Goal: Transaction & Acquisition: Purchase product/service

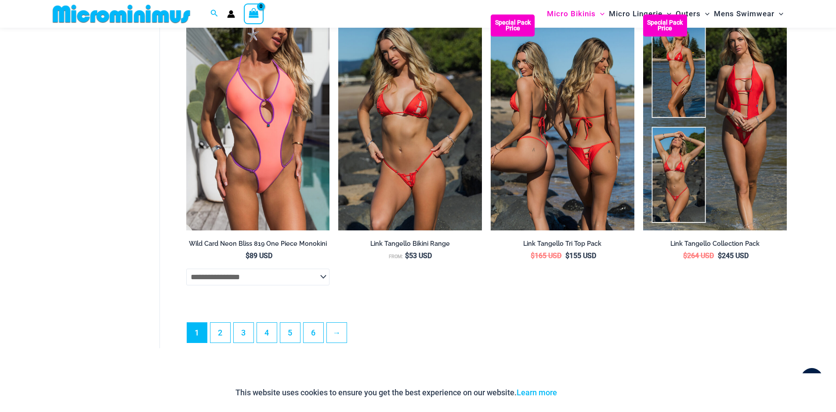
scroll to position [2394, 0]
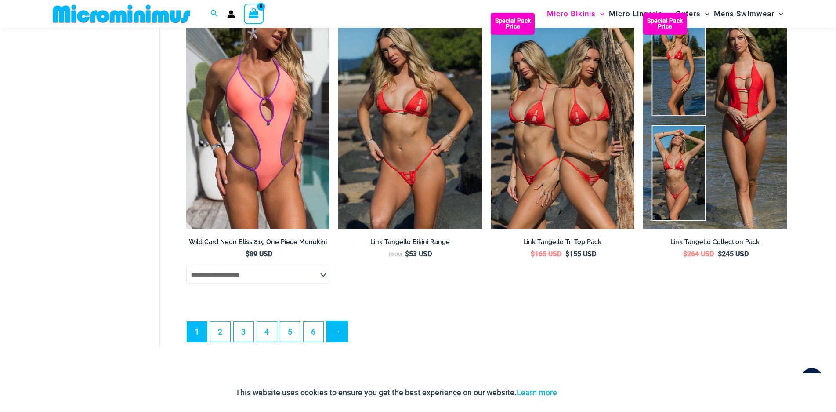
click at [344, 327] on link "→" at bounding box center [337, 331] width 21 height 21
click at [337, 333] on link "→" at bounding box center [337, 331] width 21 height 21
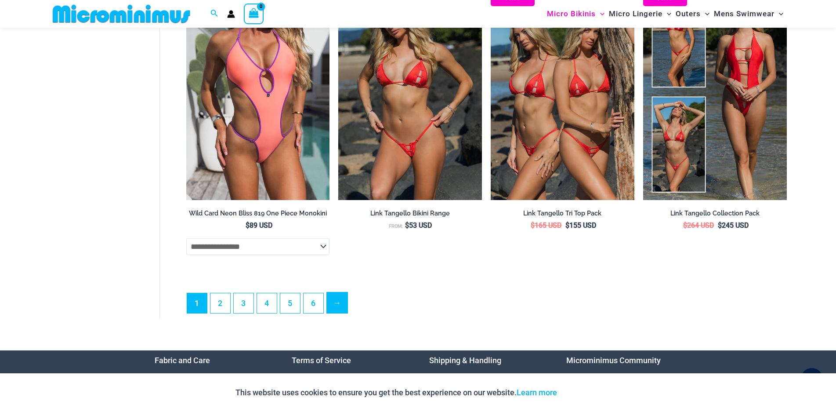
scroll to position [2541, 0]
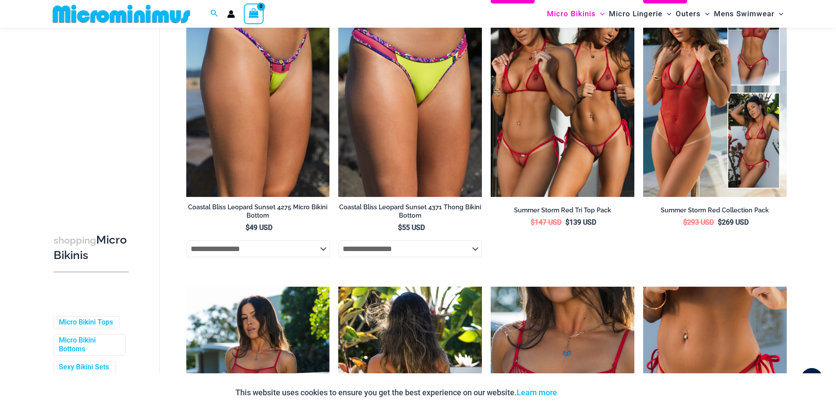
scroll to position [659, 0]
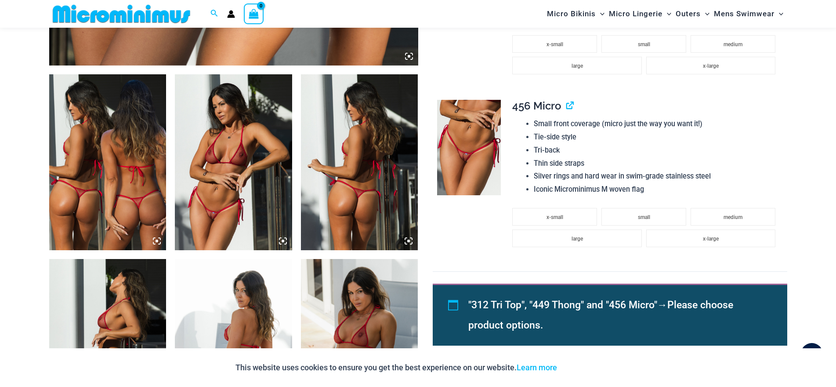
scroll to position [569, 0]
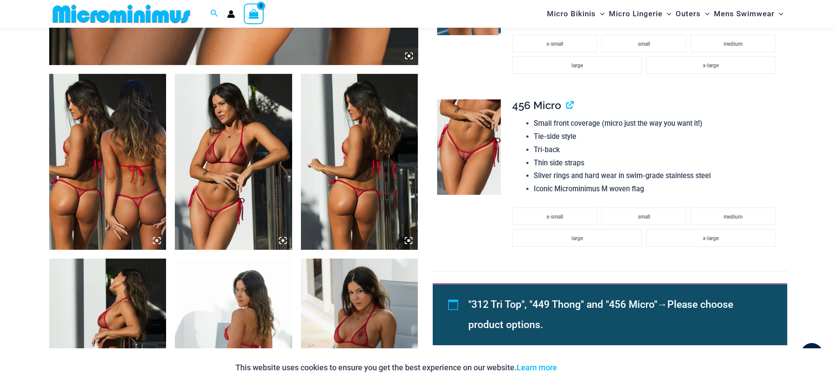
click at [124, 181] on img at bounding box center [107, 162] width 117 height 176
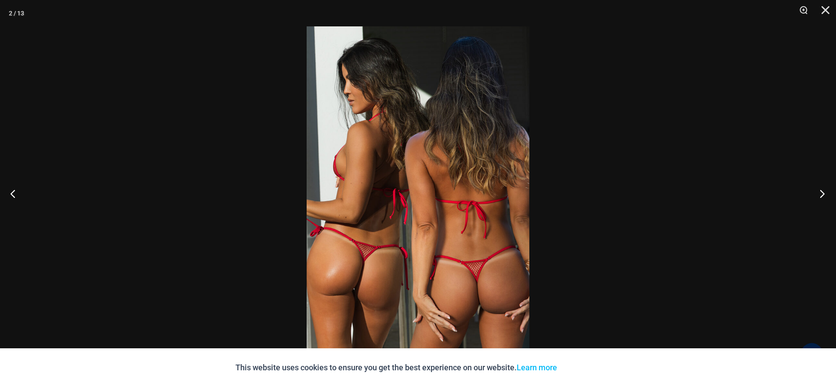
click at [817, 194] on button "Next" at bounding box center [819, 193] width 33 height 44
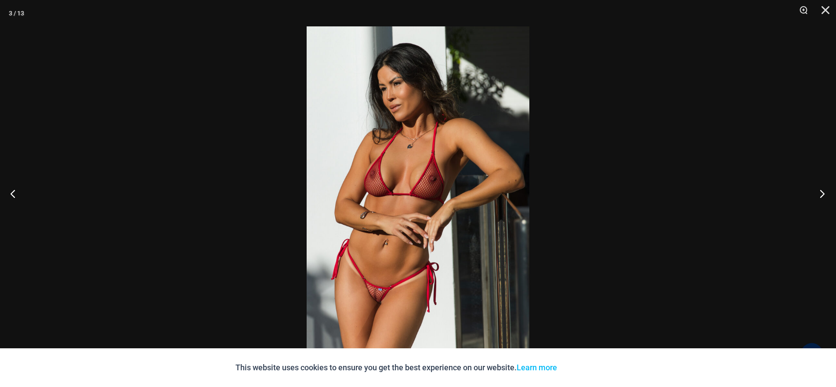
click at [822, 195] on button "Next" at bounding box center [819, 193] width 33 height 44
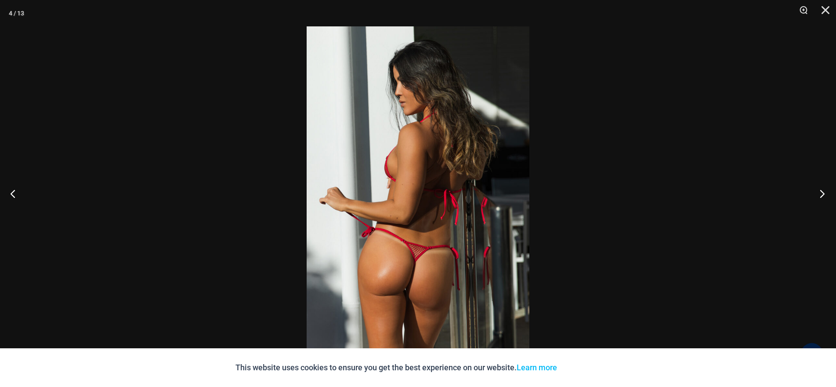
click at [826, 192] on button "Next" at bounding box center [819, 193] width 33 height 44
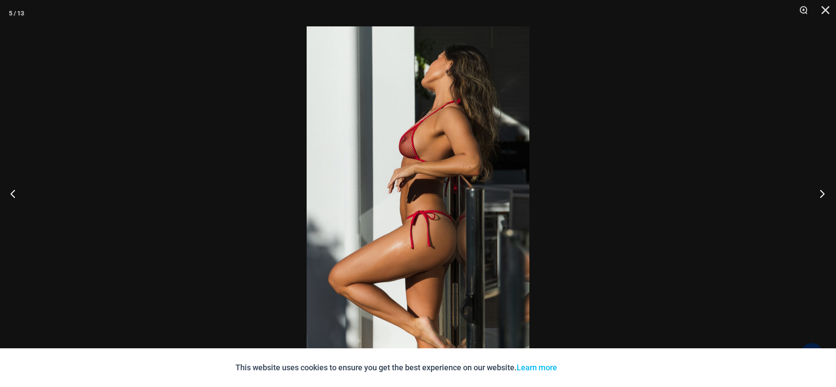
click at [822, 196] on button "Next" at bounding box center [819, 193] width 33 height 44
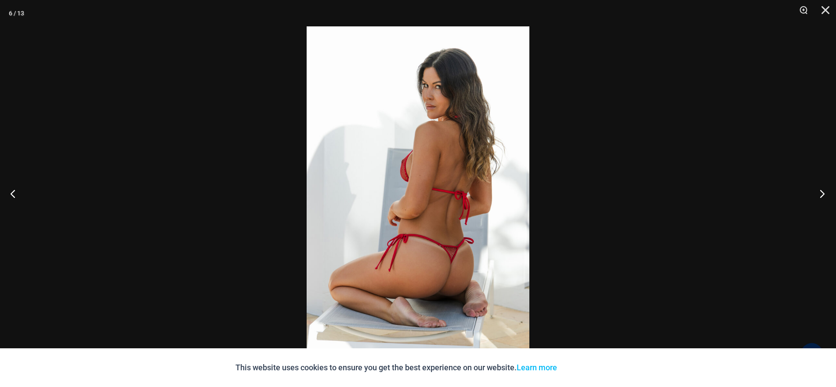
click at [822, 194] on button "Next" at bounding box center [819, 193] width 33 height 44
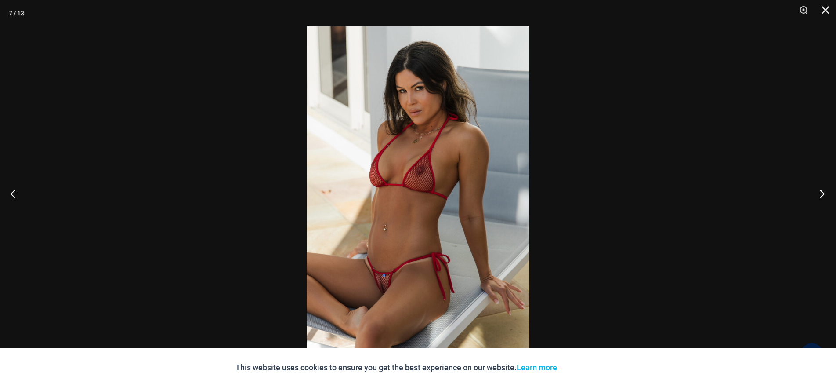
click at [826, 196] on button "Next" at bounding box center [819, 193] width 33 height 44
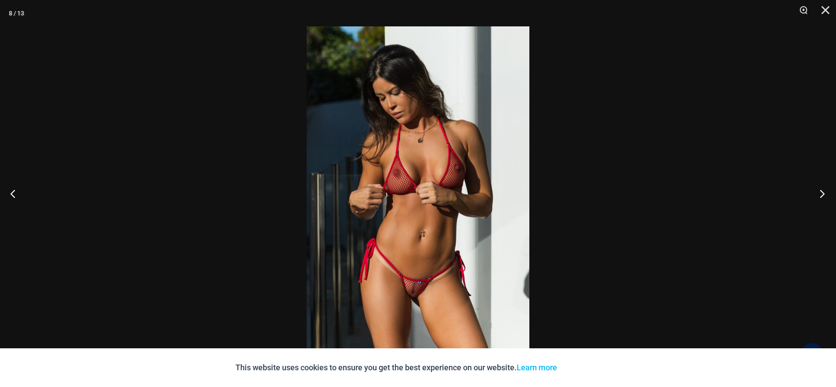
click at [819, 192] on button "Next" at bounding box center [819, 193] width 33 height 44
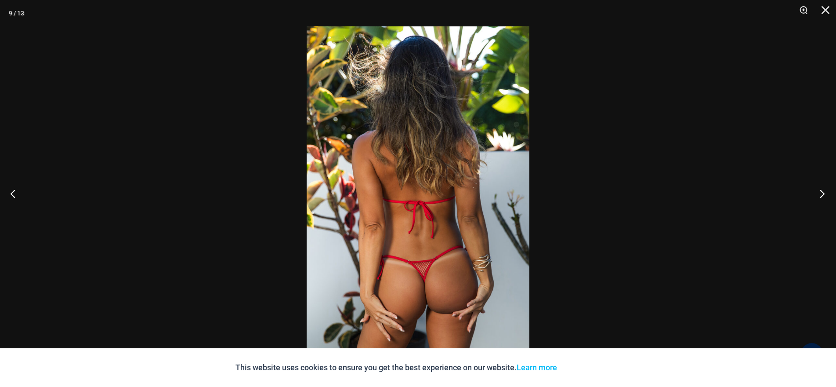
click at [820, 195] on button "Next" at bounding box center [819, 193] width 33 height 44
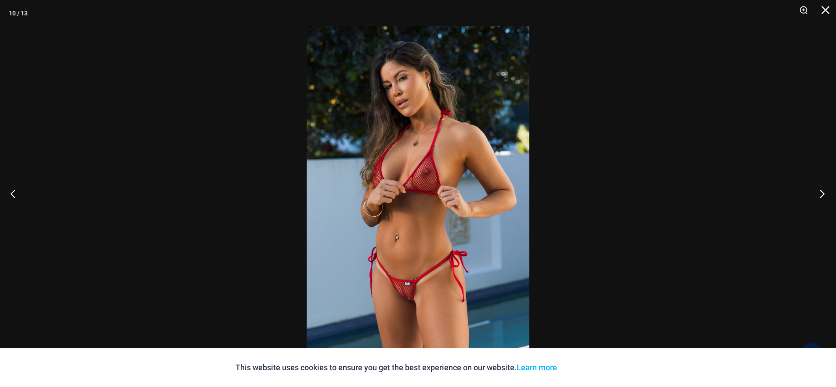
click at [818, 193] on button "Next" at bounding box center [819, 193] width 33 height 44
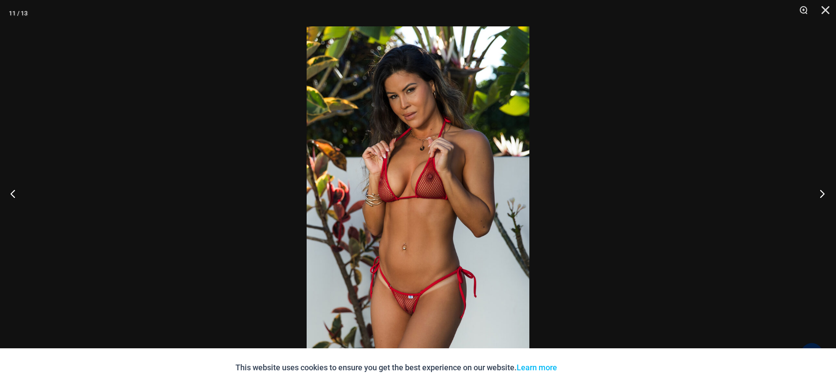
click at [828, 193] on button "Next" at bounding box center [819, 193] width 33 height 44
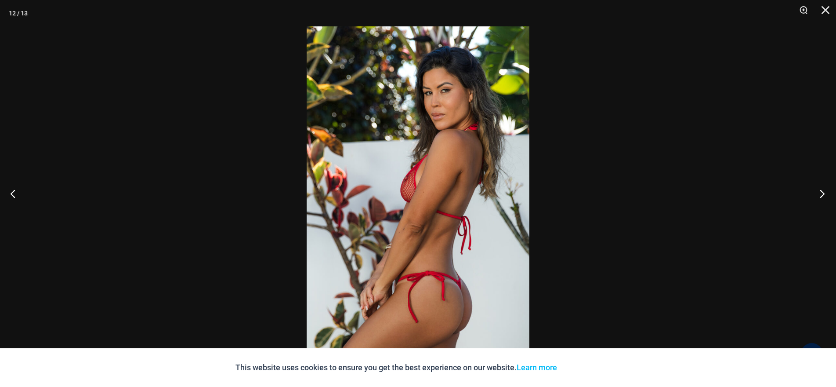
click at [820, 194] on button "Next" at bounding box center [819, 193] width 33 height 44
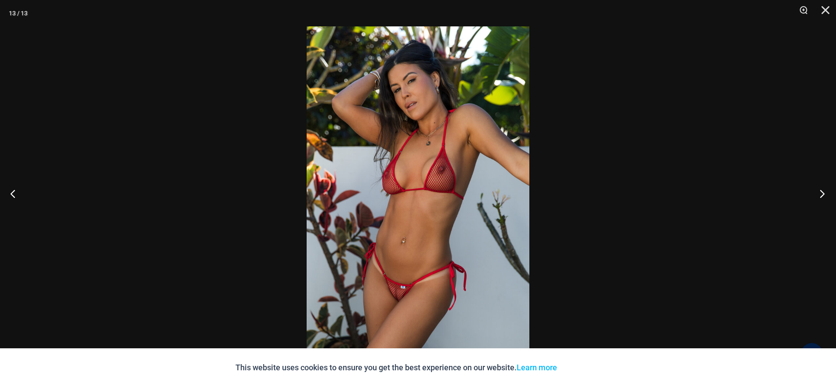
click at [822, 190] on button "Next" at bounding box center [819, 193] width 33 height 44
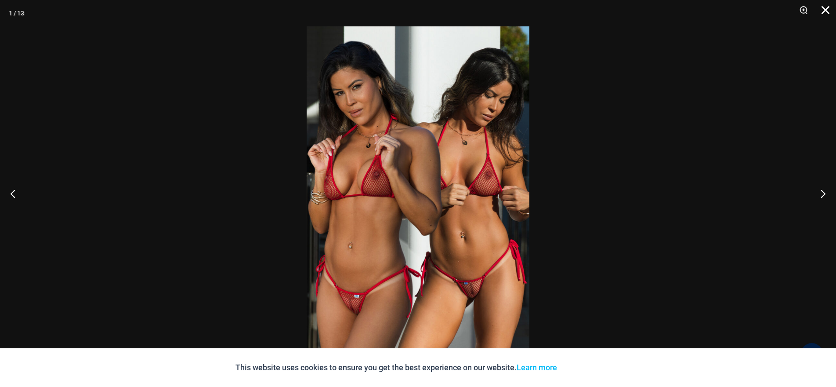
click at [822, 8] on button "Close" at bounding box center [823, 13] width 22 height 26
